Goal: Task Accomplishment & Management: Use online tool/utility

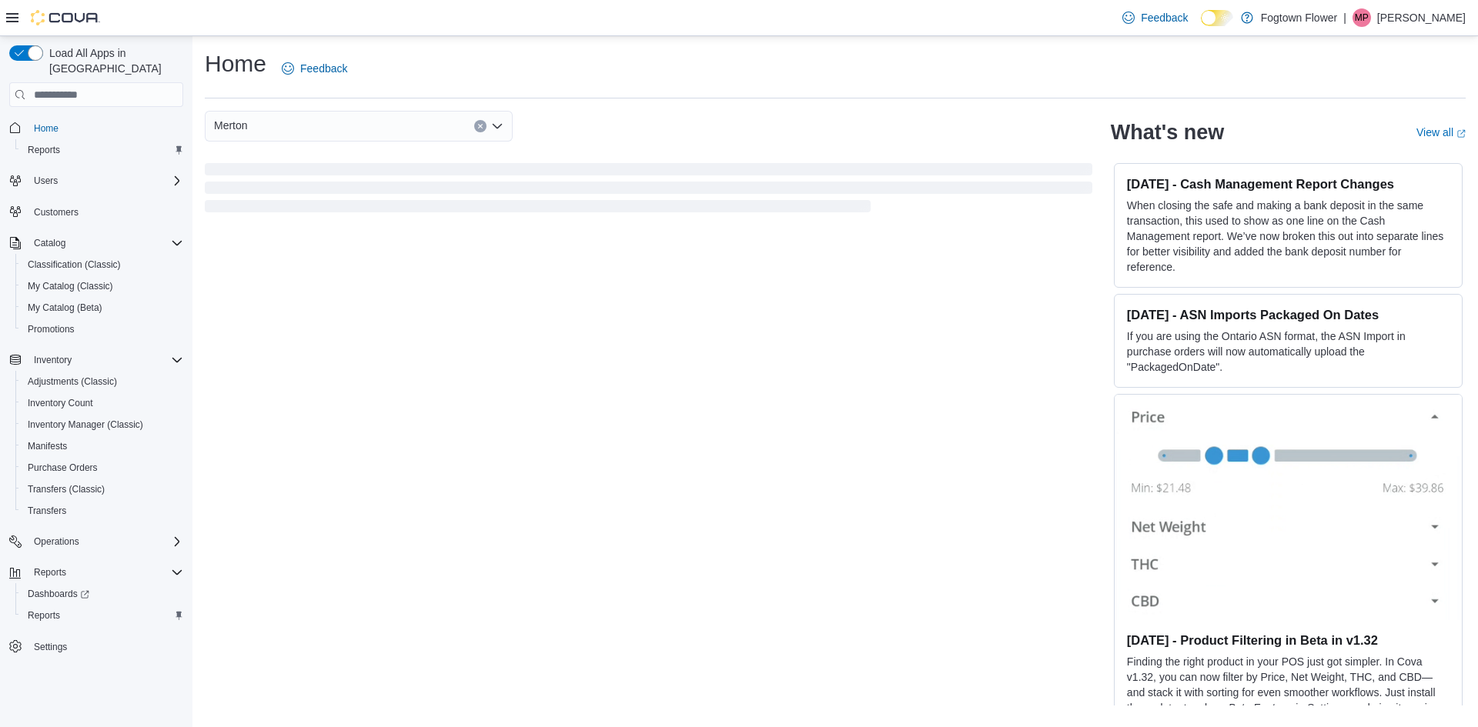
click at [315, 135] on div "Merton" at bounding box center [359, 126] width 308 height 31
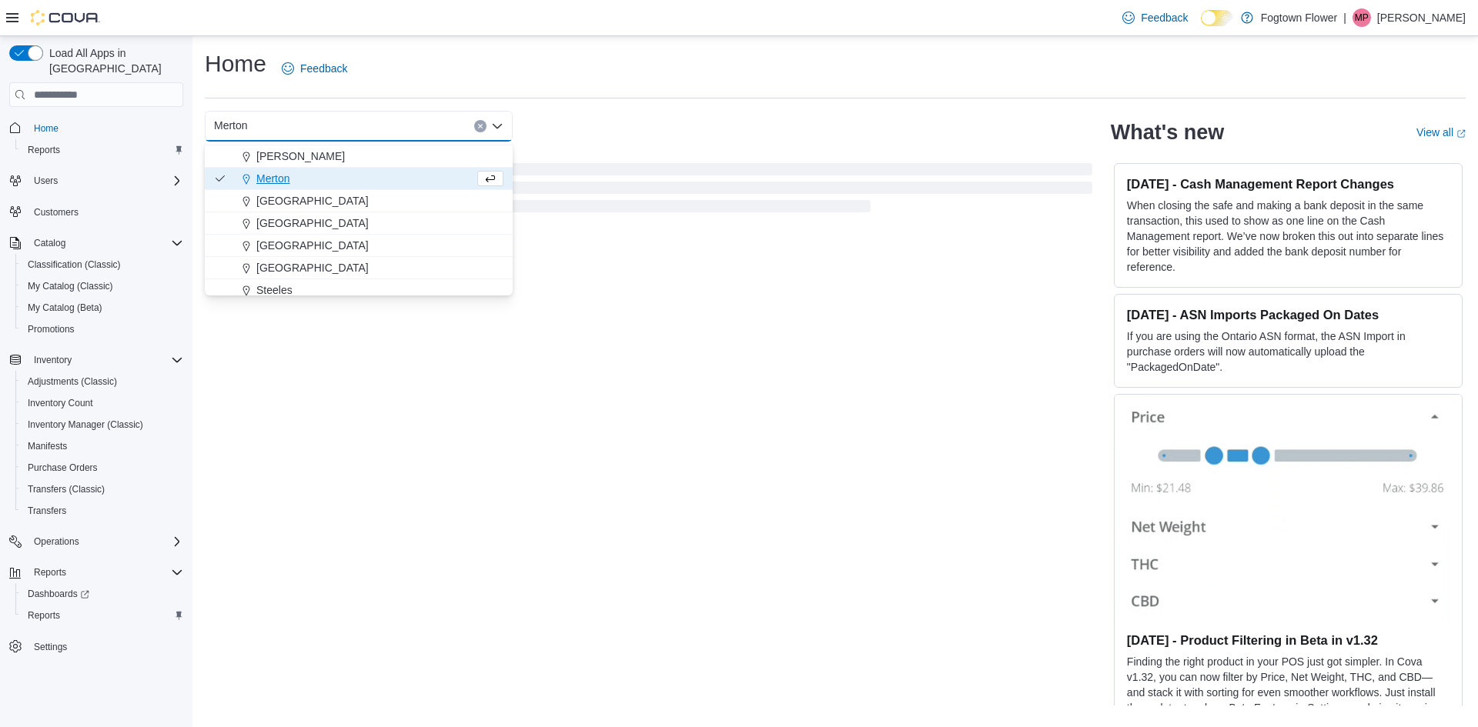
scroll to position [25, 0]
click at [284, 279] on span "Steeles" at bounding box center [274, 283] width 36 height 15
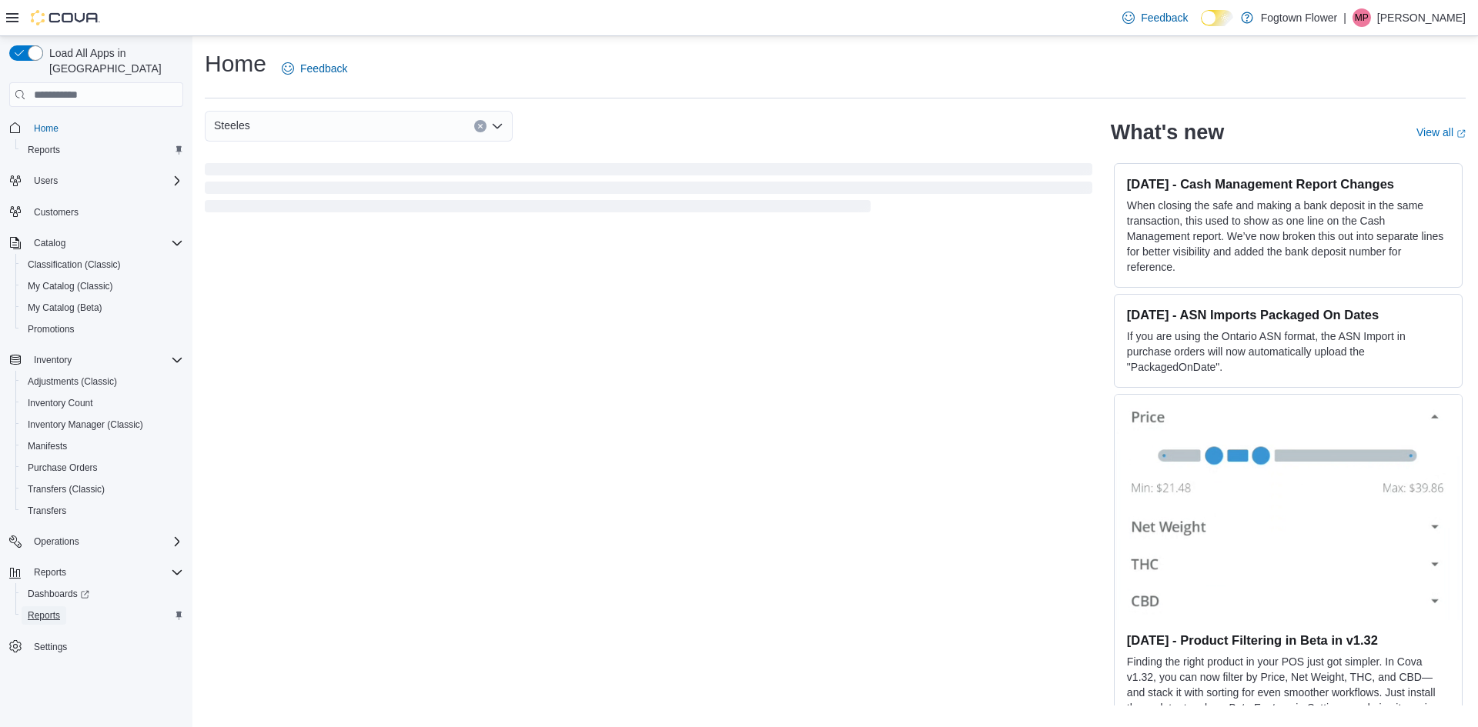
click at [46, 610] on span "Reports" at bounding box center [44, 616] width 32 height 12
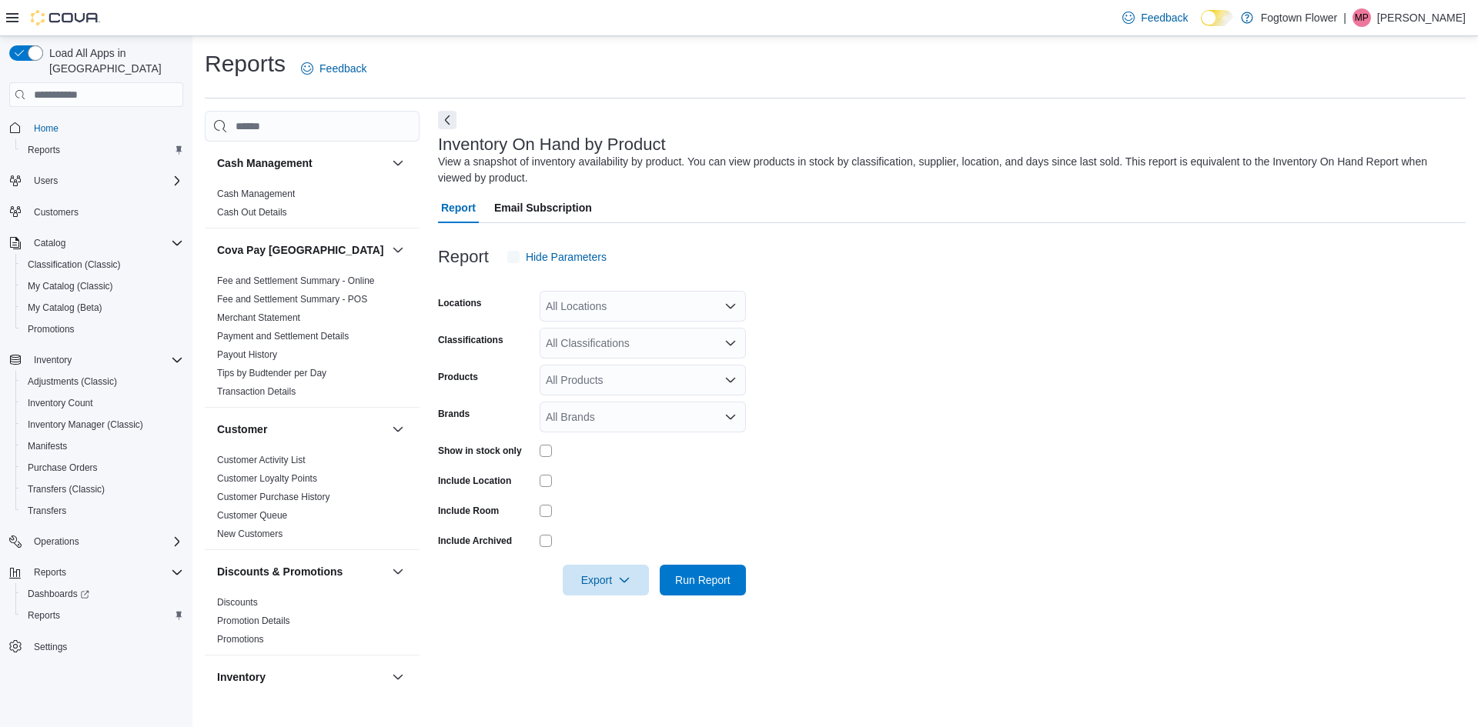
click at [645, 306] on div "All Locations" at bounding box center [643, 306] width 206 height 31
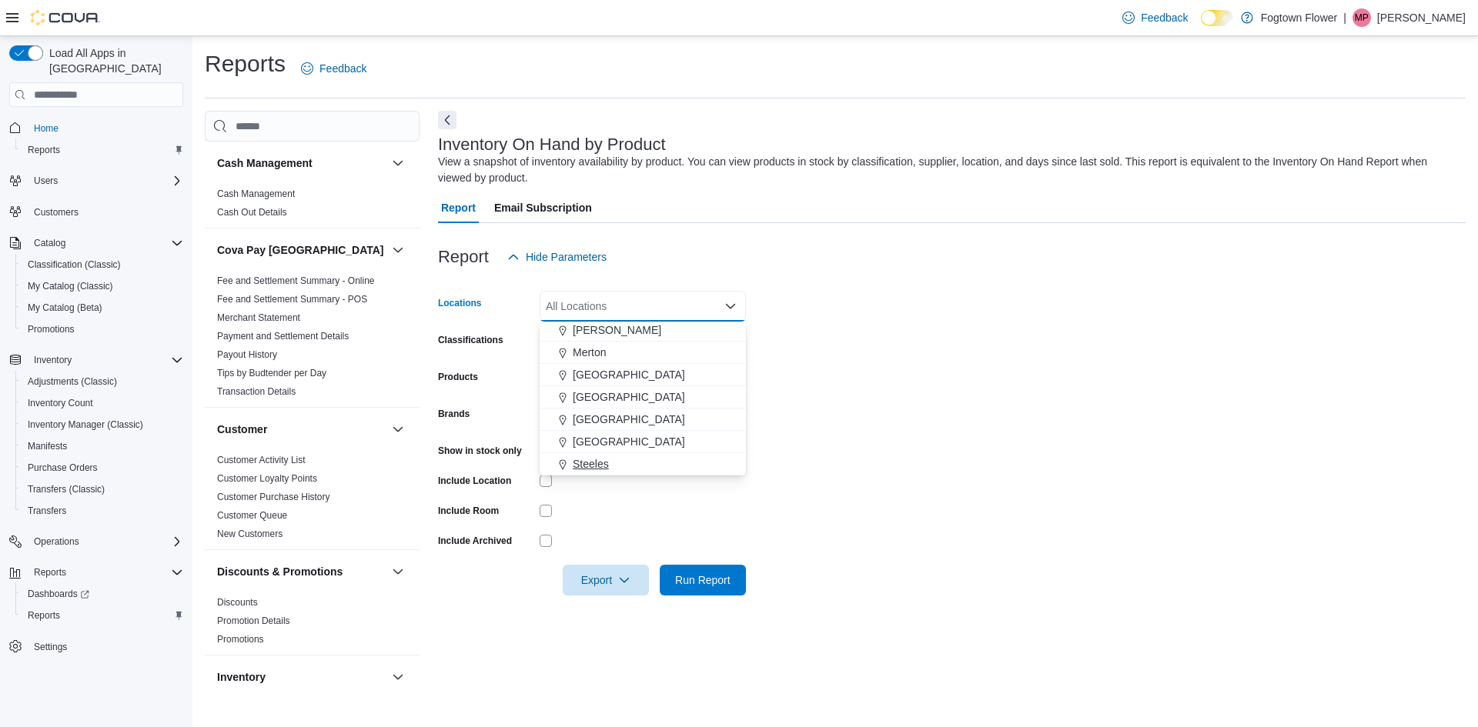
click at [613, 464] on div "Steeles" at bounding box center [643, 463] width 188 height 15
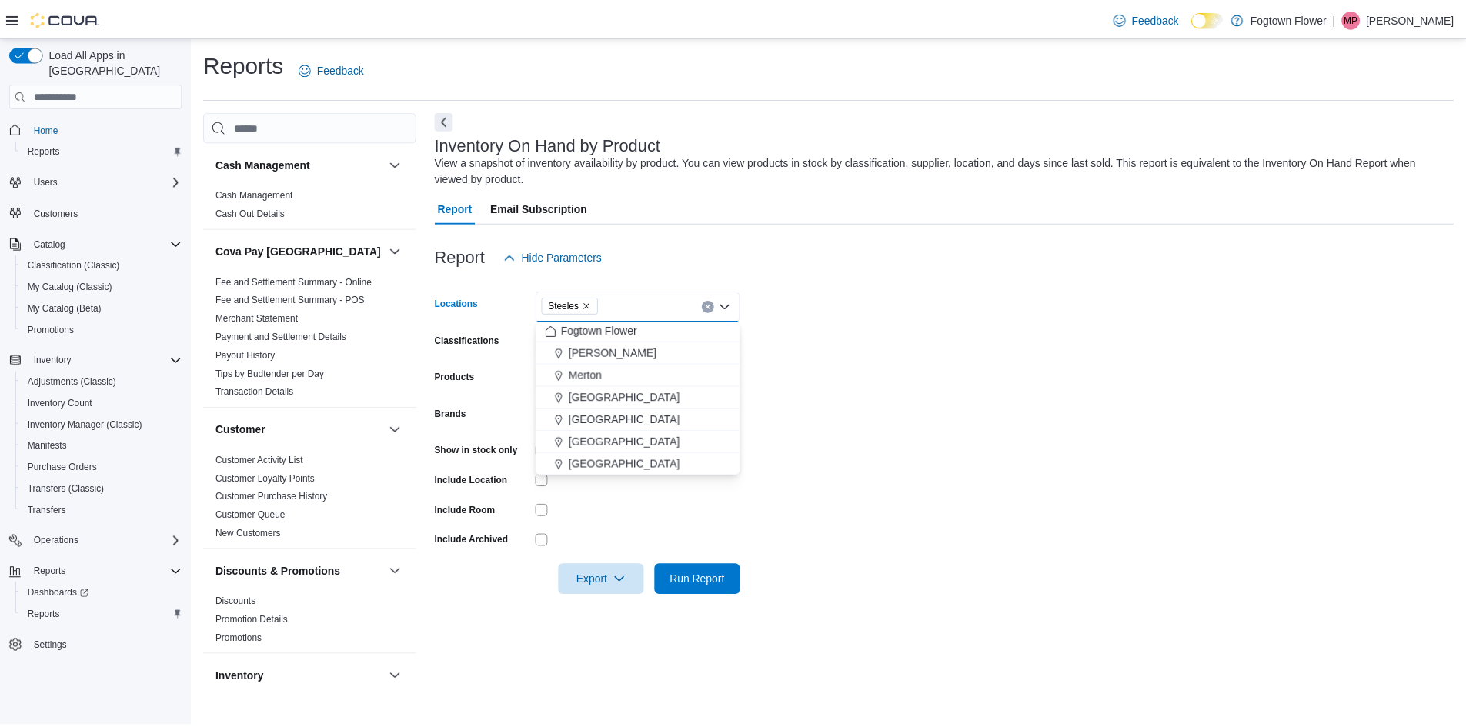
scroll to position [2, 0]
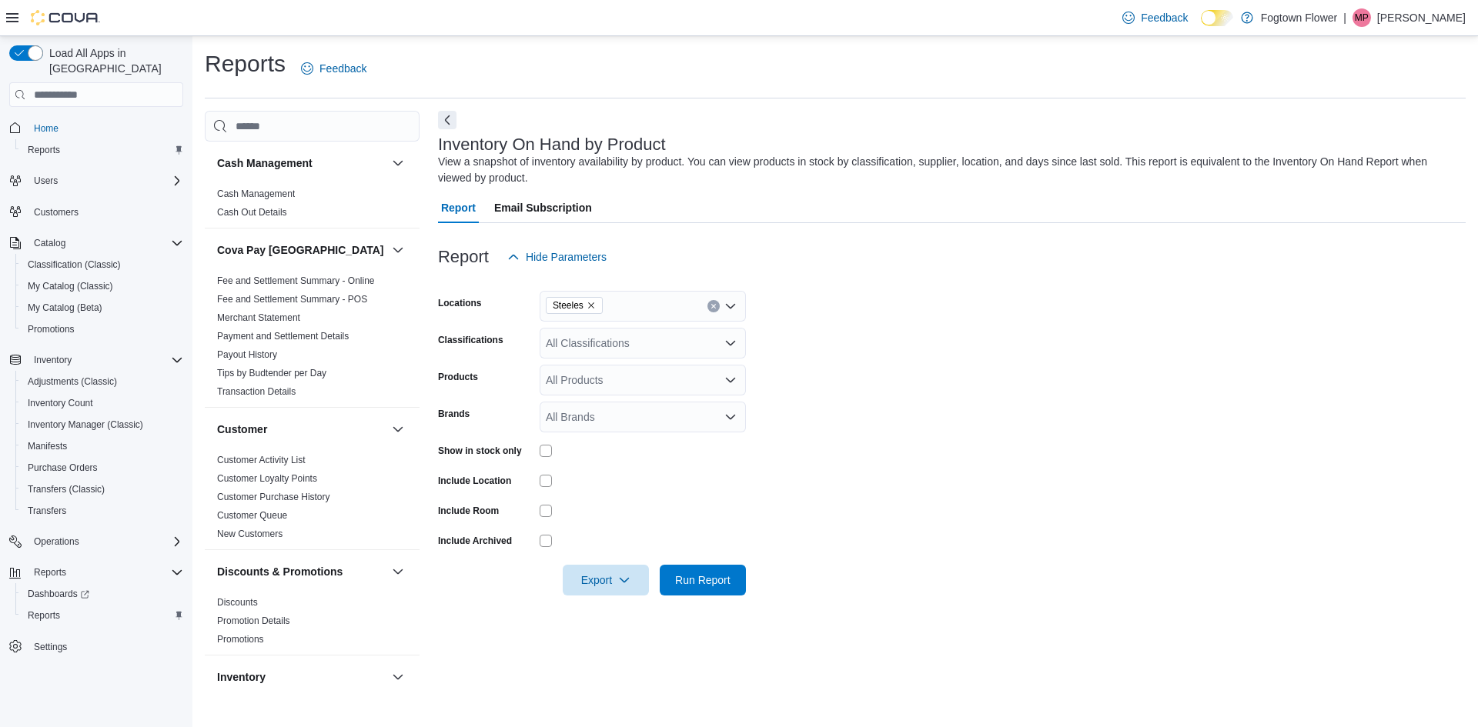
click at [937, 485] on form "Locations Steeles Classifications All Classifications Products All Products Bra…" at bounding box center [952, 433] width 1028 height 323
click at [596, 416] on div "All Brands" at bounding box center [643, 417] width 206 height 31
type input "****"
click at [597, 464] on span "DIME Industries" at bounding box center [643, 465] width 188 height 15
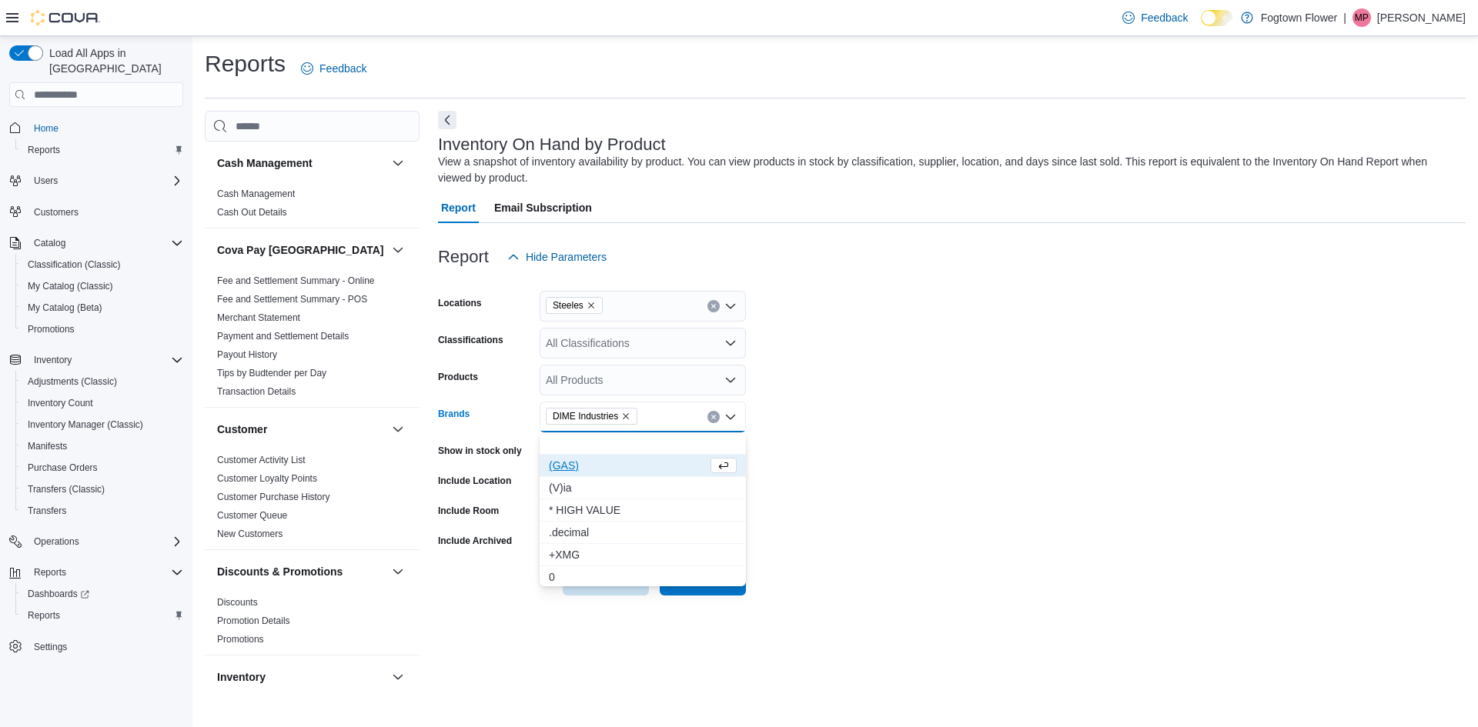
drag, startPoint x: 885, startPoint y: 597, endPoint x: 821, endPoint y: 593, distance: 64.1
click at [893, 599] on div at bounding box center [952, 605] width 1028 height 18
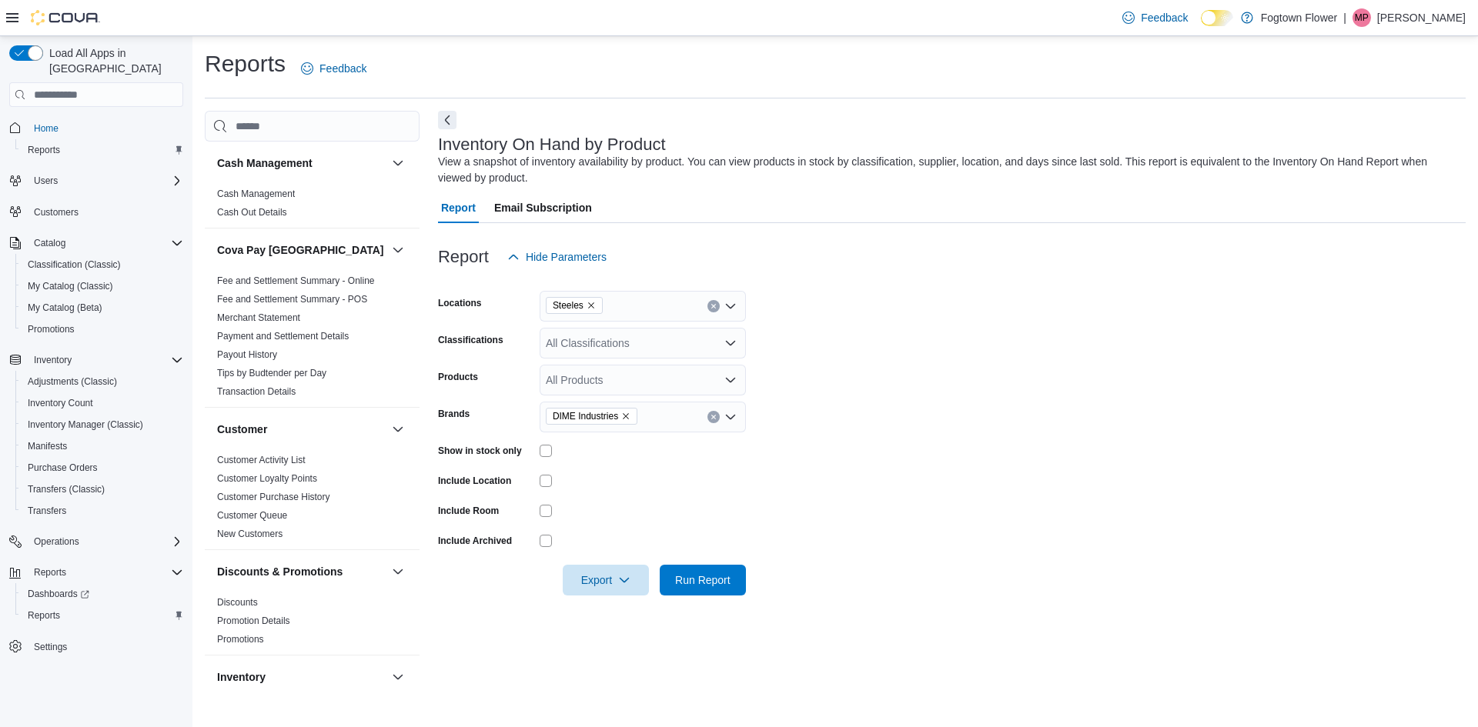
click at [708, 559] on div at bounding box center [952, 559] width 1028 height 12
click at [708, 580] on span "Run Report" at bounding box center [702, 579] width 55 height 15
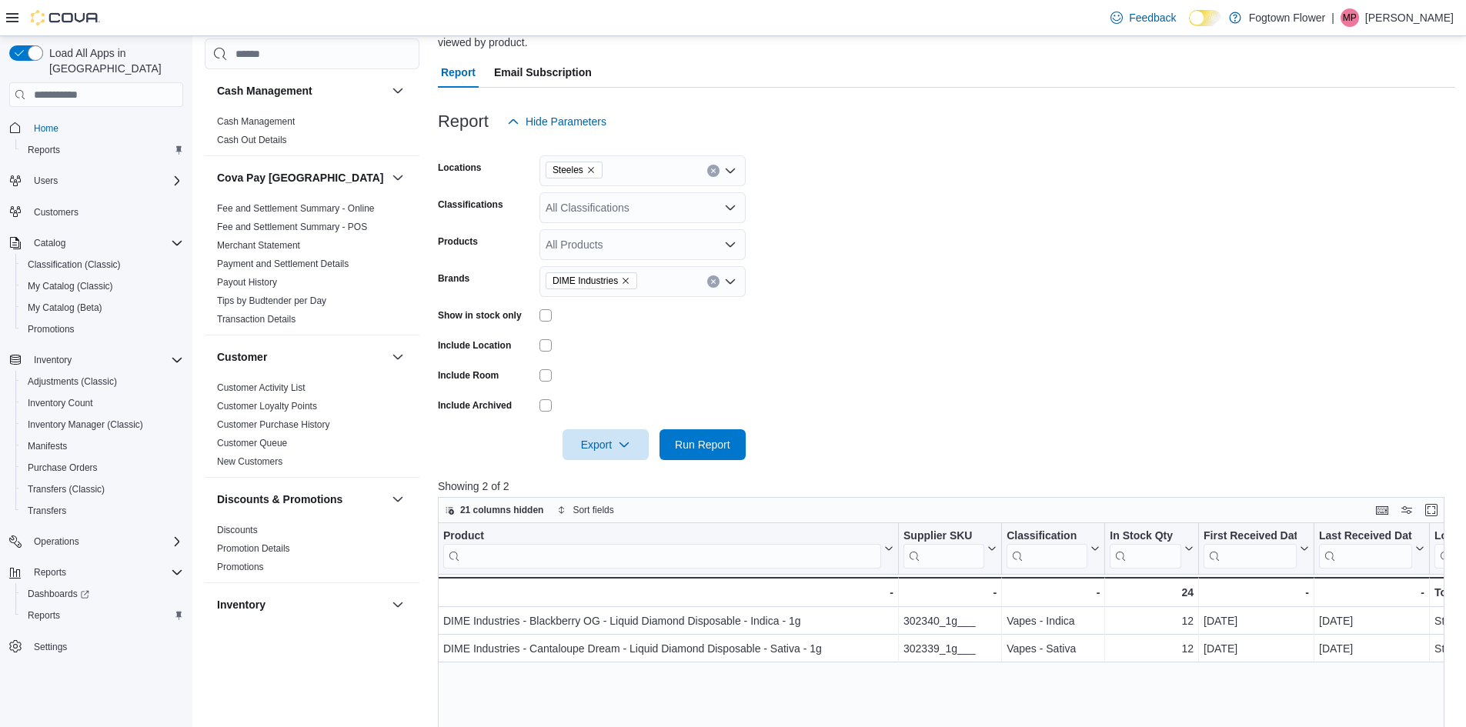
scroll to position [154, 0]
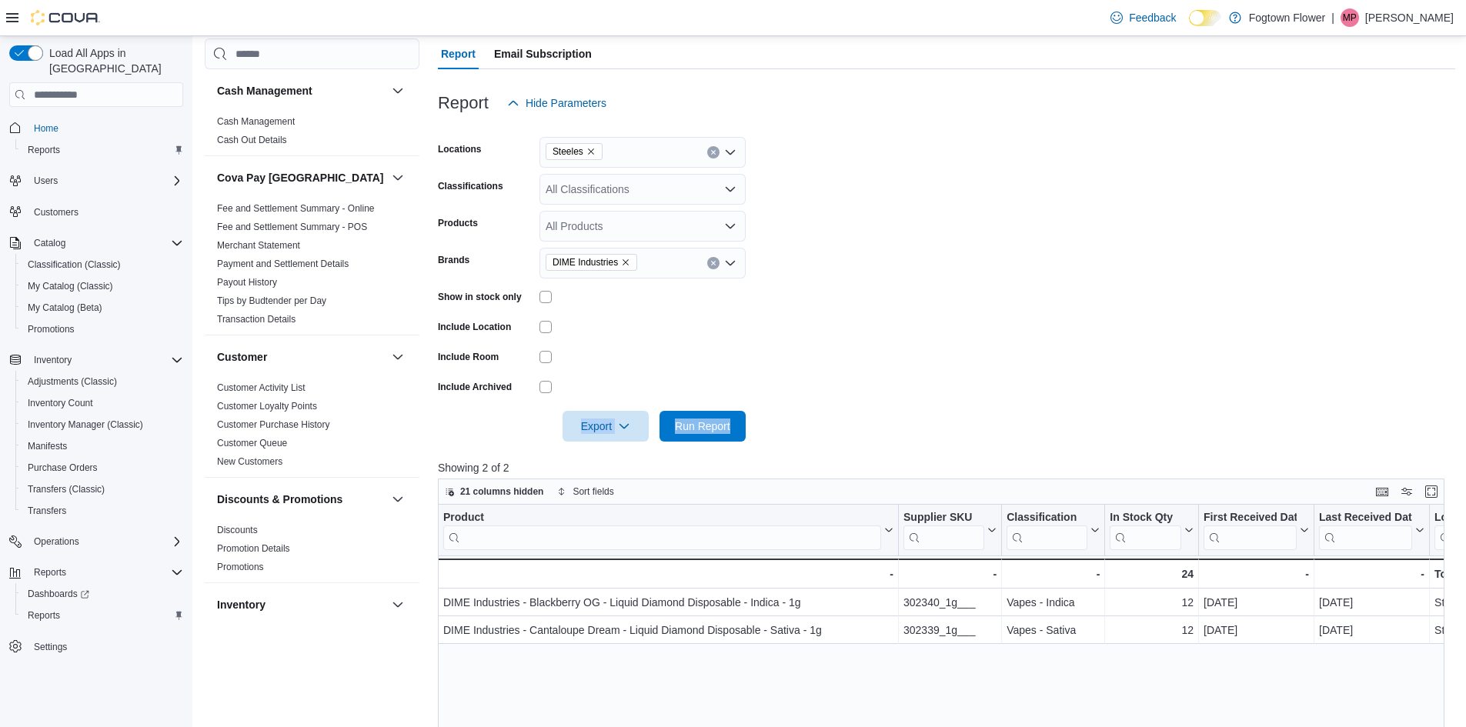
click at [907, 463] on div "Report Hide Parameters Locations Steeles Classifications All Classifications Pr…" at bounding box center [947, 564] width 1018 height 991
click at [978, 533] on input "search" at bounding box center [944, 538] width 81 height 25
drag, startPoint x: 1006, startPoint y: 553, endPoint x: 1152, endPoint y: 684, distance: 196.2
